Goal: Information Seeking & Learning: Learn about a topic

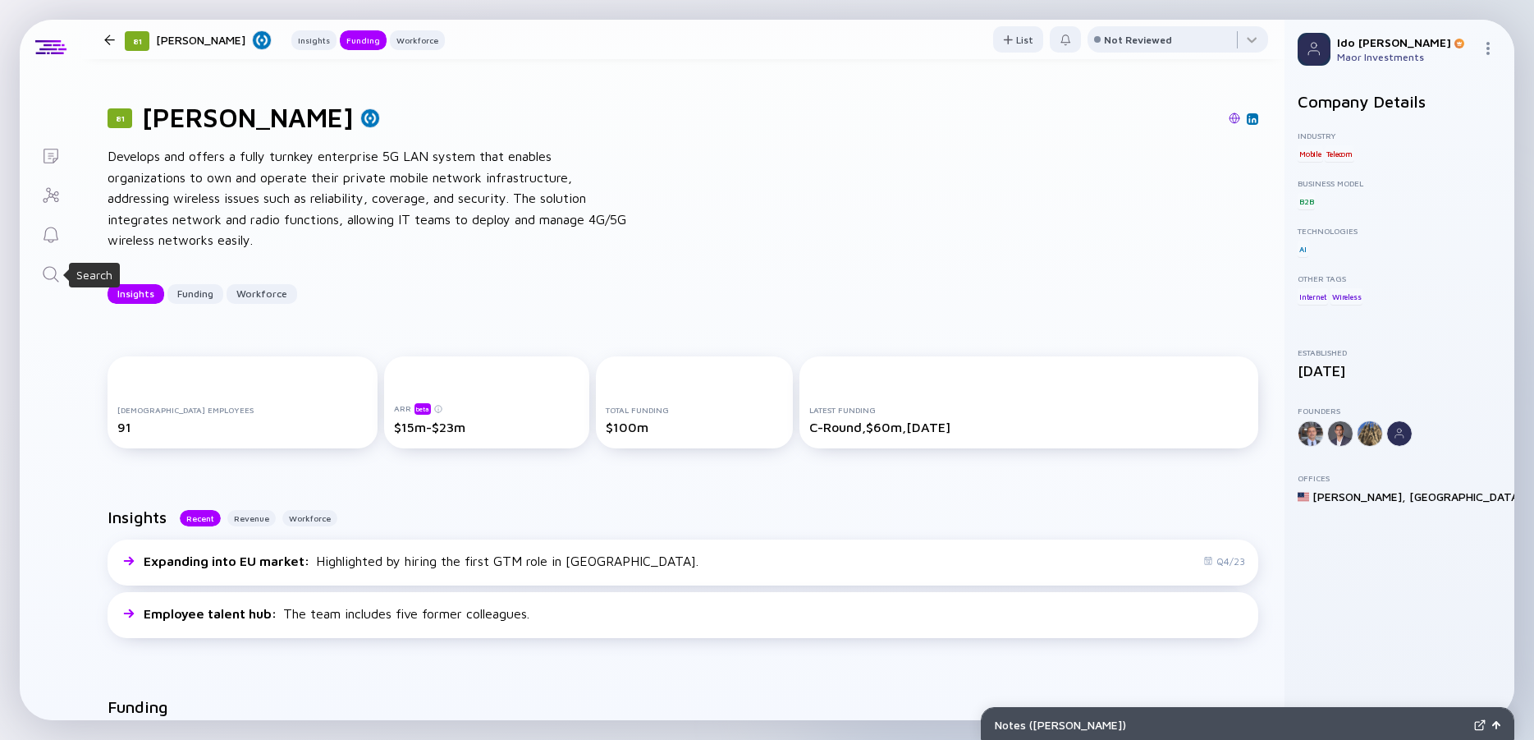
click at [56, 276] on icon "Search" at bounding box center [51, 274] width 20 height 20
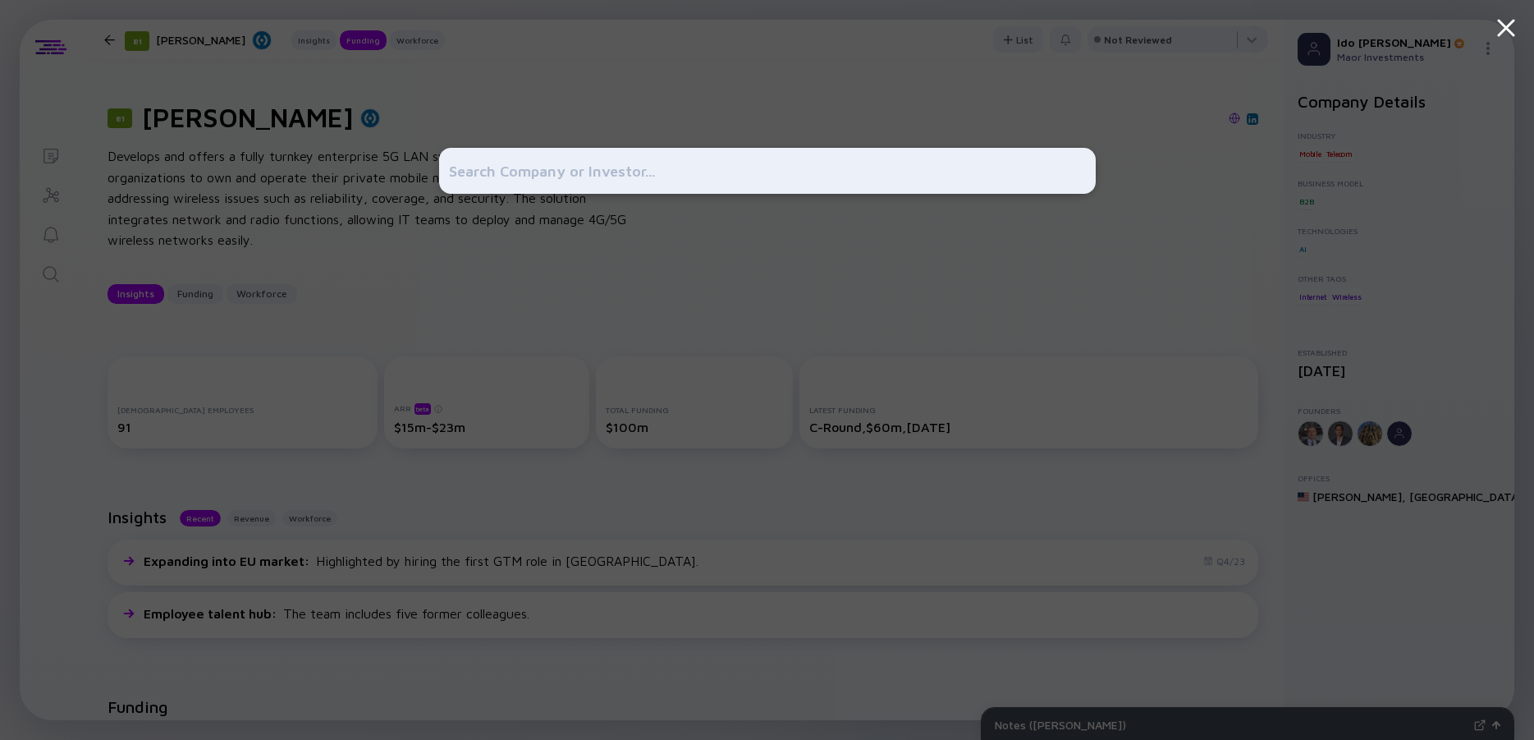
scroll to position [443, 0]
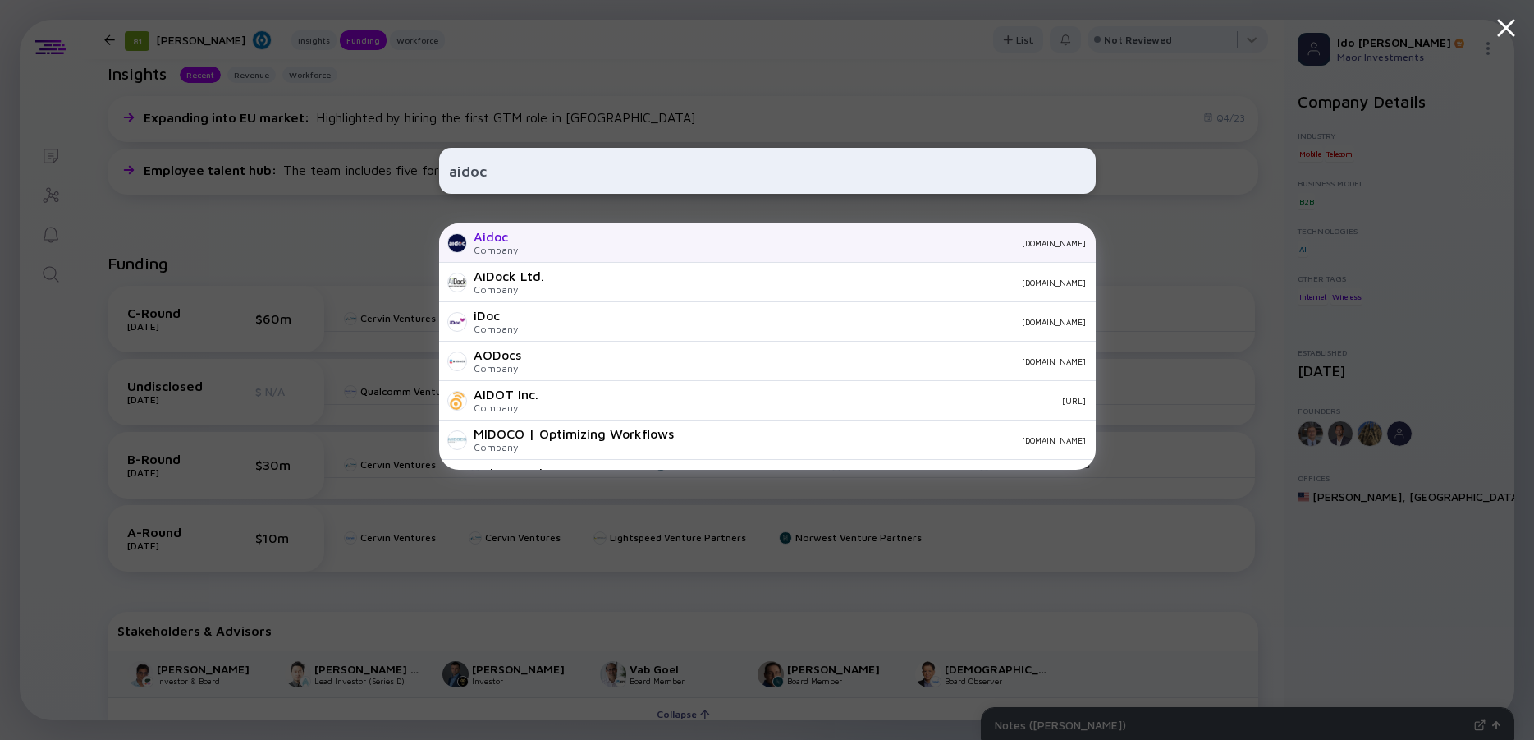
type input "aidoc"
click at [510, 237] on div "Aidoc" at bounding box center [496, 236] width 44 height 15
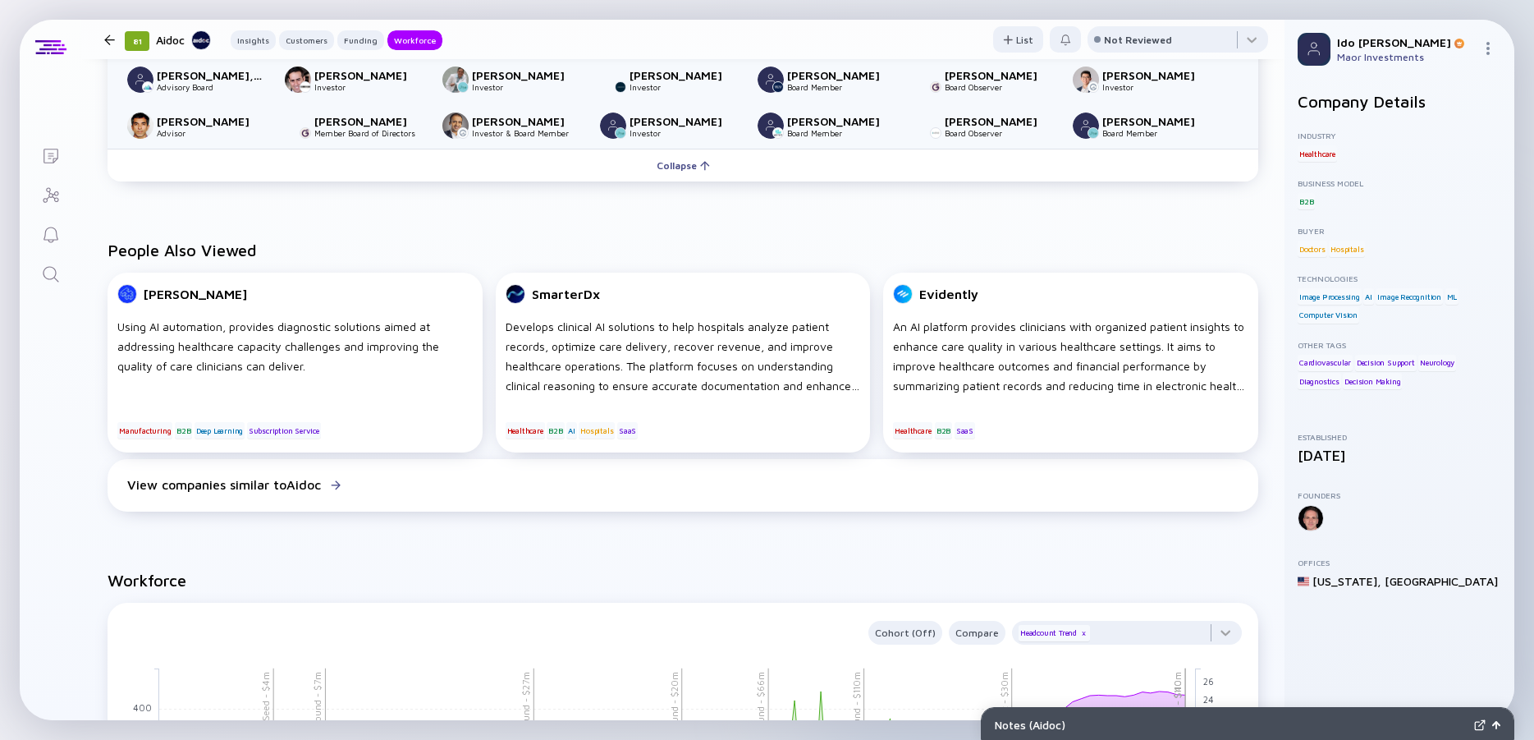
scroll to position [1773, 0]
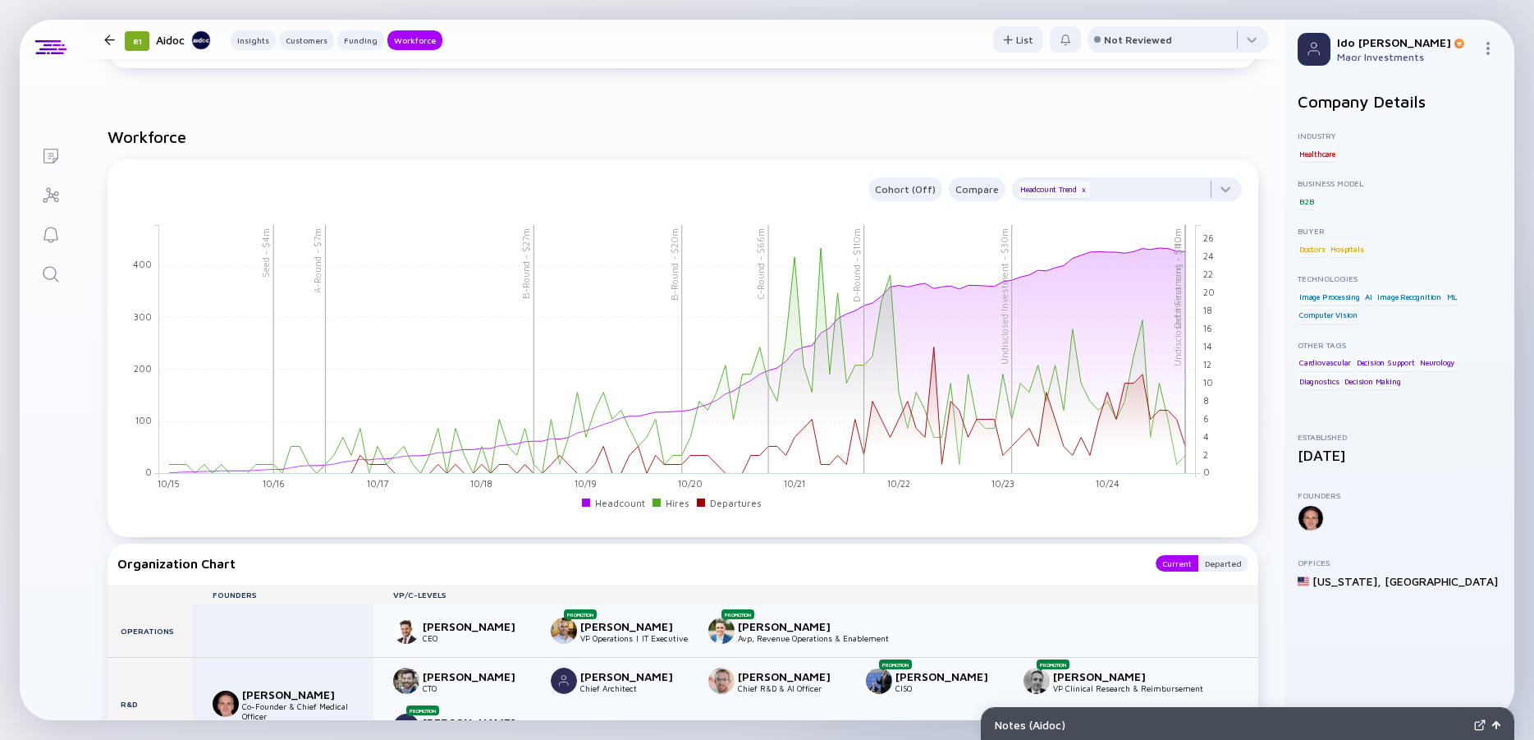
click at [59, 274] on icon "Search" at bounding box center [51, 274] width 20 height 20
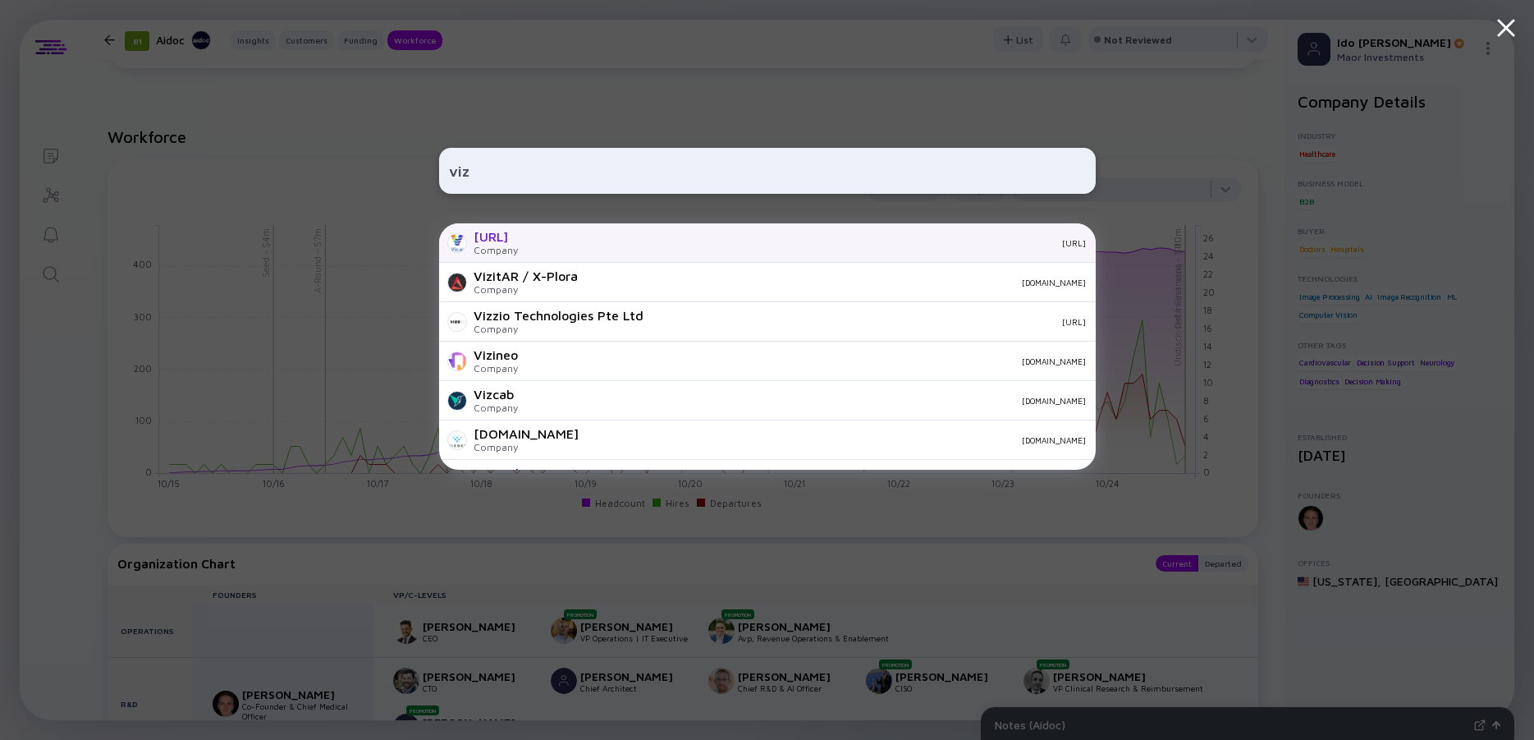
type input "viz"
click at [511, 233] on div "[URL]" at bounding box center [496, 236] width 44 height 15
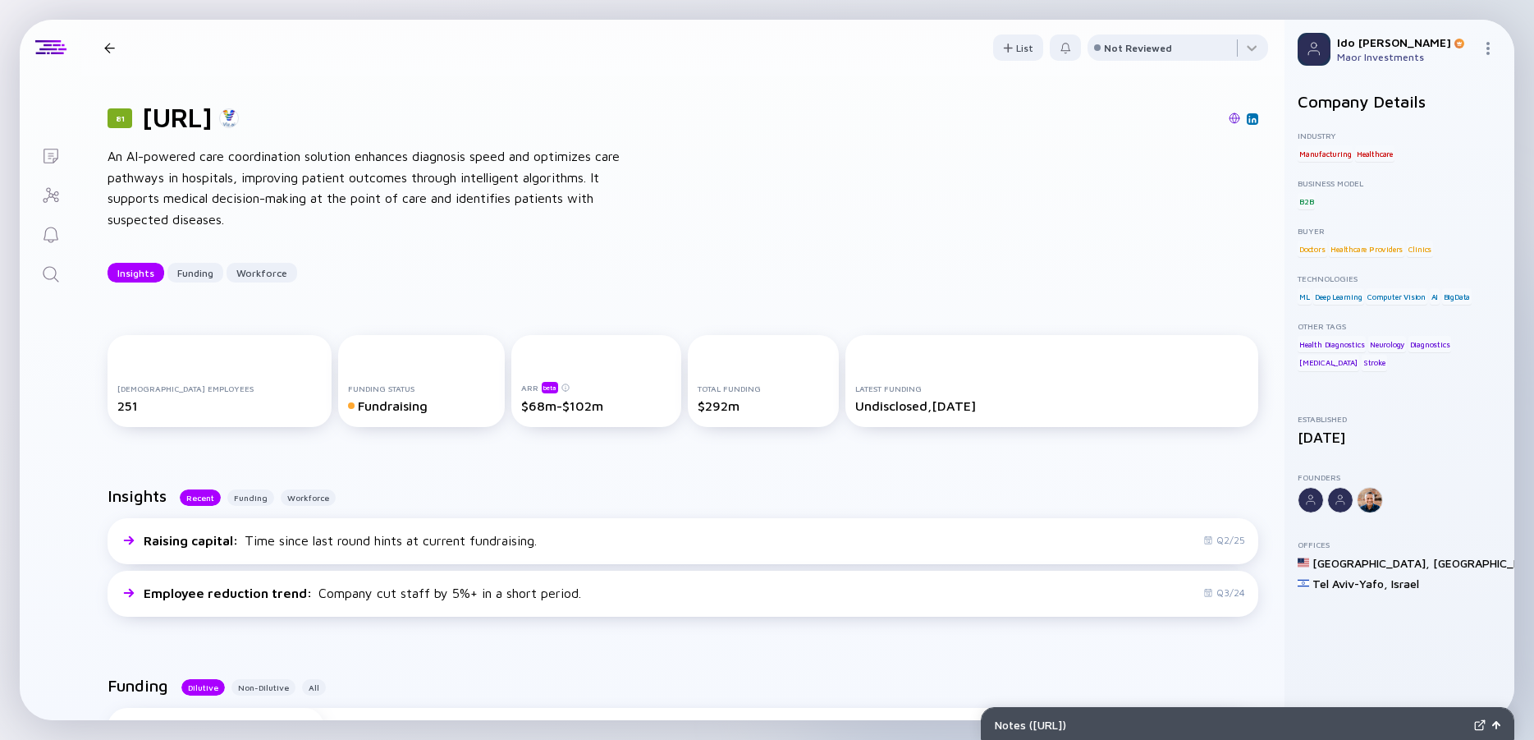
scroll to position [443, 0]
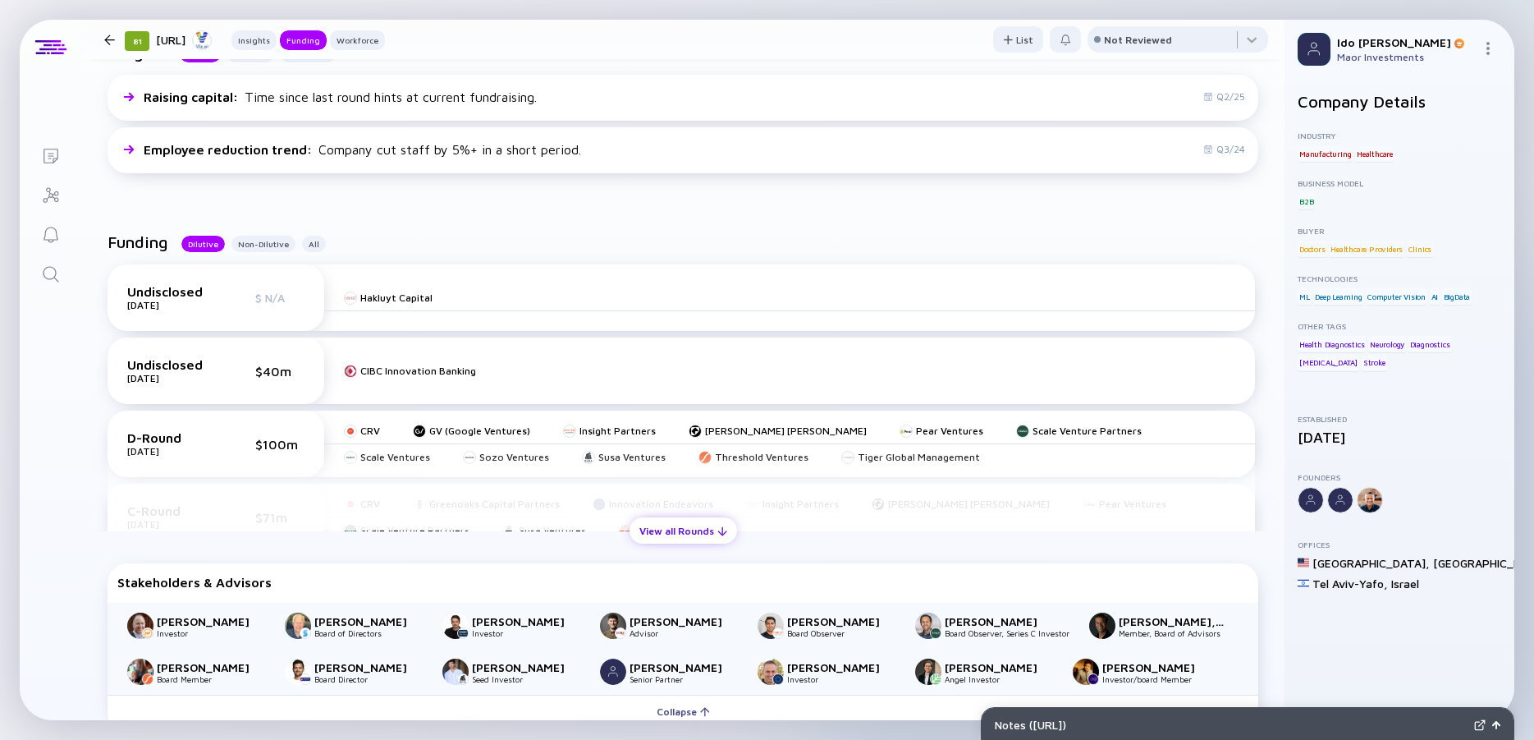
click at [695, 528] on div "View all Rounds" at bounding box center [684, 530] width 108 height 25
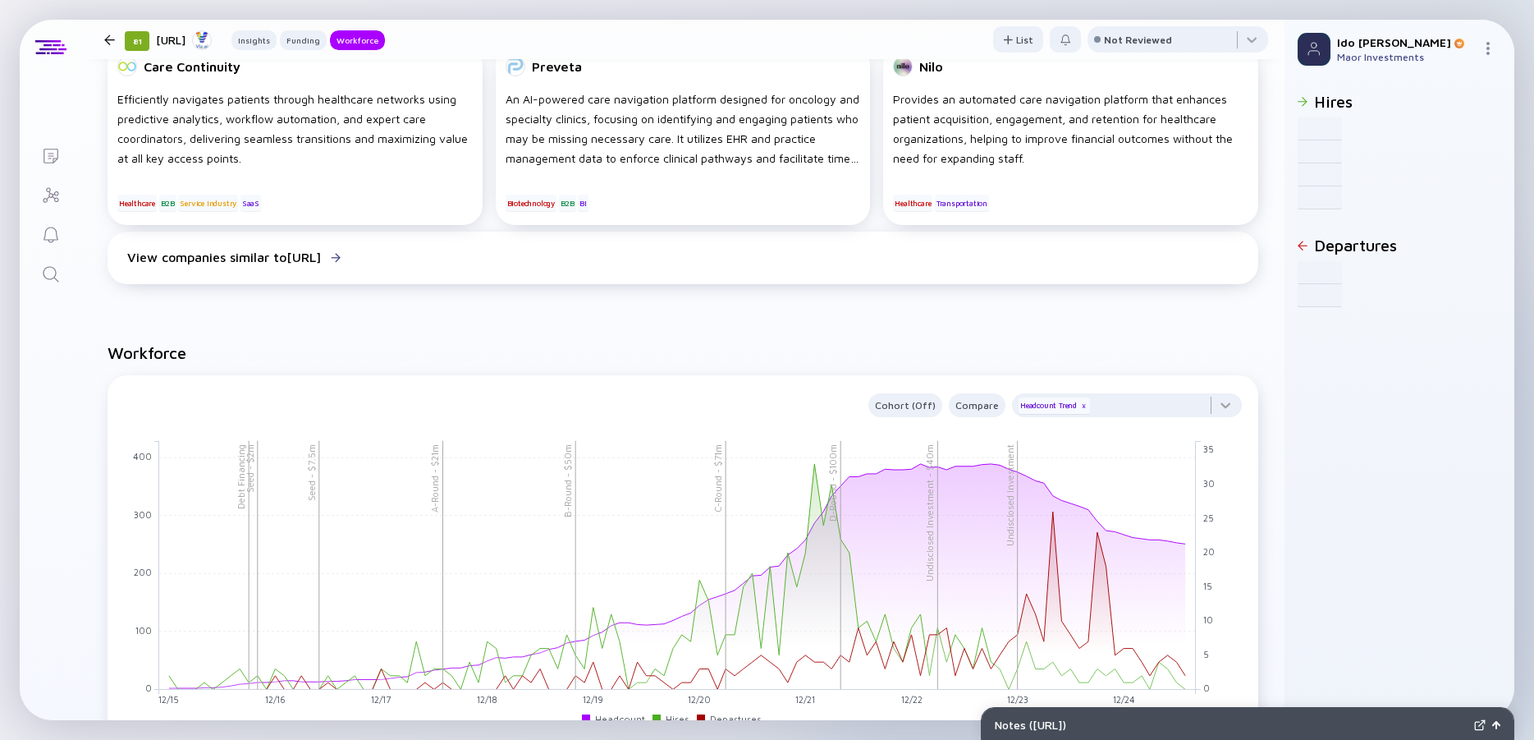
scroll to position [1551, 0]
